Goal: Task Accomplishment & Management: Use online tool/utility

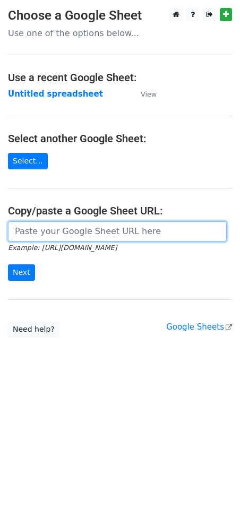
click at [41, 229] on input "url" at bounding box center [117, 231] width 219 height 20
paste input "https://docs.google.com/spreadsheets/d/1NtCWQtMcVBNWmPKGjWEPP9sWdpPhM8Qdu8ghAxU…"
type input "https://docs.google.com/spreadsheets/d/1NtCWQtMcVBNWmPKGjWEPP9sWdpPhM8Qdu8ghAxU…"
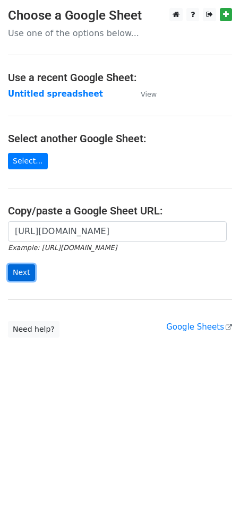
click at [20, 274] on input "Next" at bounding box center [21, 272] width 27 height 16
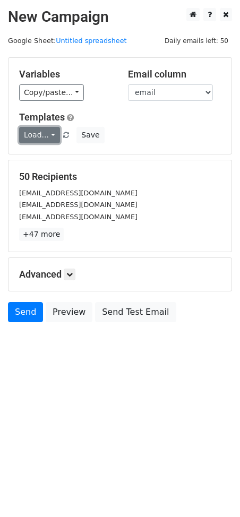
click at [37, 127] on link "Load..." at bounding box center [39, 135] width 41 height 16
click at [45, 137] on link "Load..." at bounding box center [39, 135] width 41 height 16
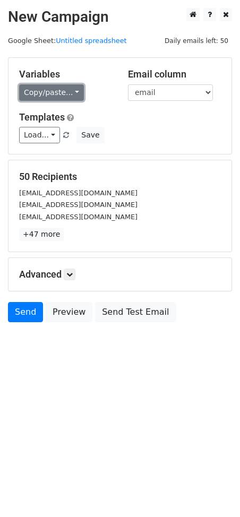
click at [67, 90] on link "Copy/paste..." at bounding box center [51, 92] width 65 height 16
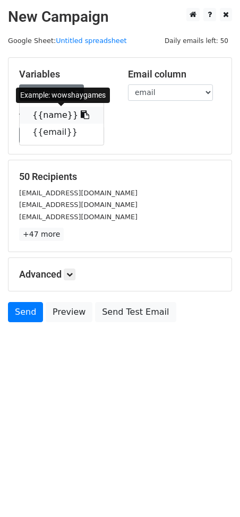
click at [81, 112] on icon at bounding box center [85, 114] width 8 height 8
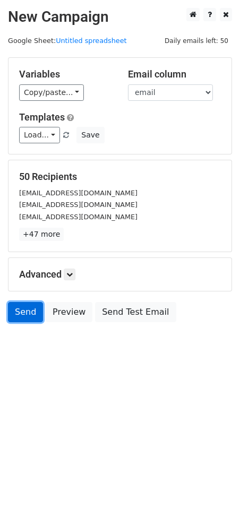
click at [33, 310] on link "Send" at bounding box center [25, 312] width 35 height 20
